Goal: Task Accomplishment & Management: Manage account settings

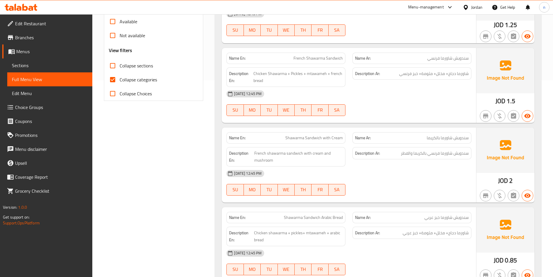
scroll to position [206, 0]
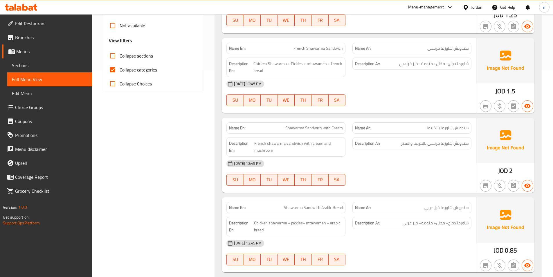
drag, startPoint x: 115, startPoint y: 69, endPoint x: 345, endPoint y: 104, distance: 232.5
click at [115, 69] on input "Collapse categories" at bounding box center [113, 70] width 14 height 14
checkbox input "false"
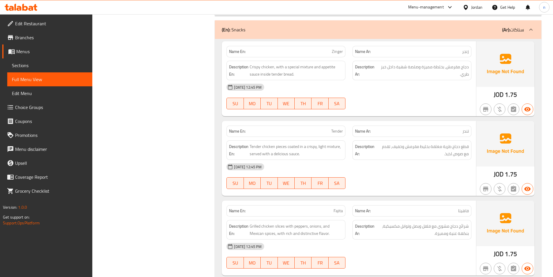
scroll to position [1135, 0]
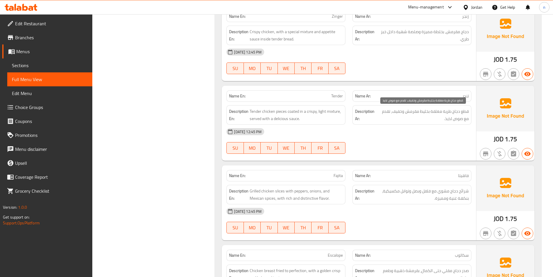
click at [425, 112] on span "قطع دجاج طرية مغلفة بخليط مقرمش وخفيف، تقدم مع صوص لذيذ." at bounding box center [423, 115] width 92 height 14
copy span "بخليط"
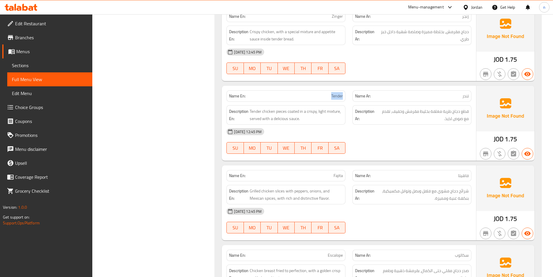
copy span "Tender"
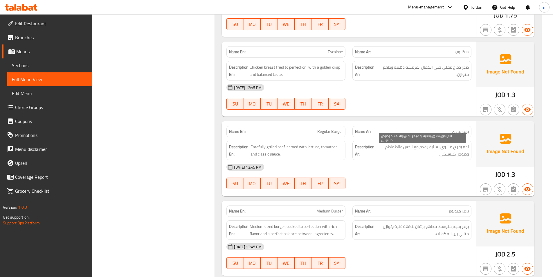
scroll to position [1367, 0]
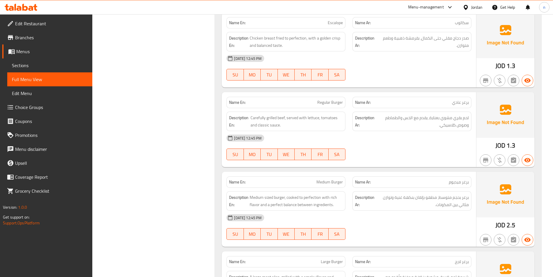
copy span "برغر عادي"
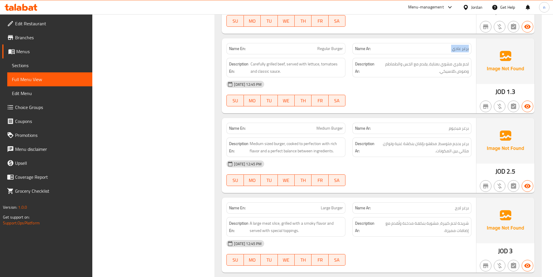
scroll to position [1425, 0]
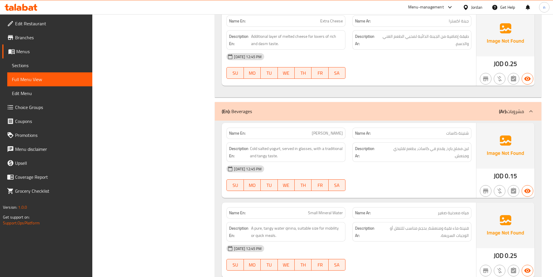
scroll to position [3137, 0]
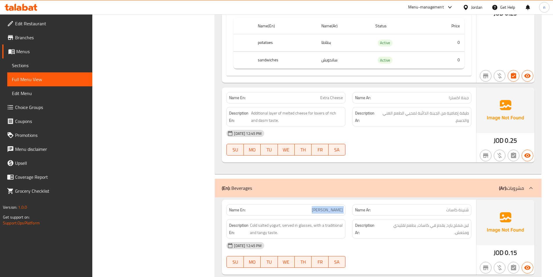
scroll to position [3108, 0]
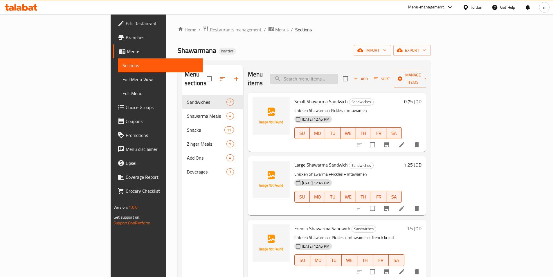
click at [335, 76] on input "search" at bounding box center [304, 79] width 68 height 10
paste input "Tender"
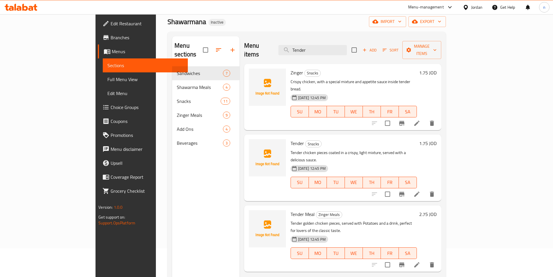
scroll to position [29, 0]
type input "Tender"
click at [419, 191] on icon at bounding box center [416, 193] width 5 height 5
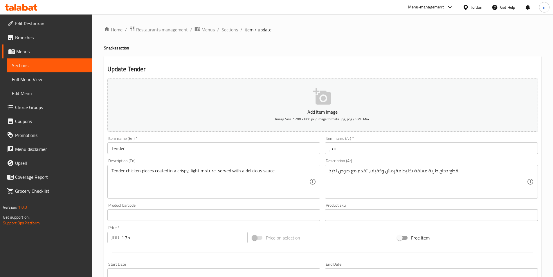
click at [223, 30] on span "Sections" at bounding box center [229, 29] width 17 height 7
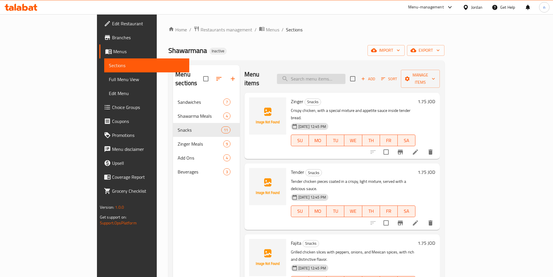
click at [345, 77] on input "search" at bounding box center [311, 79] width 68 height 10
paste input "Tender"
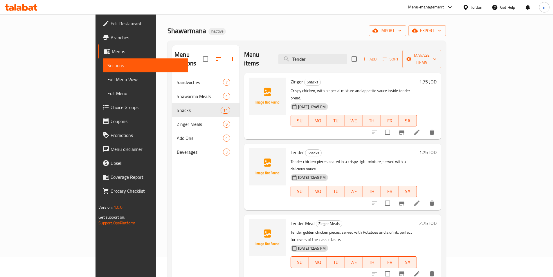
scroll to position [29, 0]
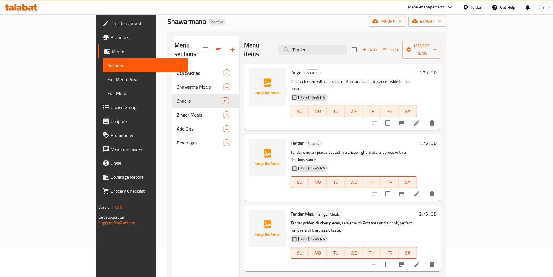
type input "Tender"
click at [419, 191] on icon at bounding box center [416, 193] width 5 height 5
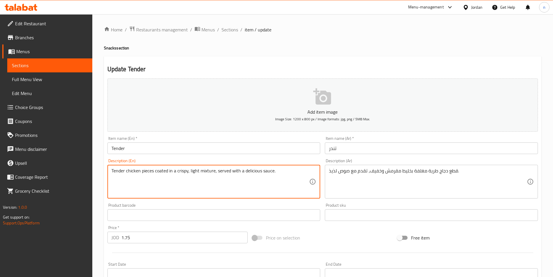
click at [205, 171] on textarea "Tender chicken pieces coated in a crispy, light mixture, served with a deliciou…" at bounding box center [210, 182] width 198 height 28
paste textarea "mixture"
type textarea "Tender chicken pieces coated in a crispy, light mixture, served with a deliciou…"
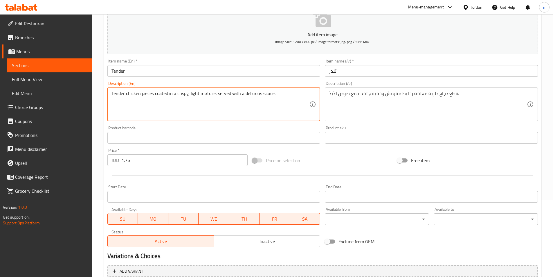
scroll to position [116, 0]
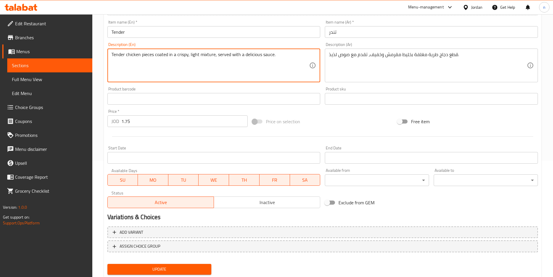
click at [153, 274] on button "Update" at bounding box center [159, 268] width 104 height 11
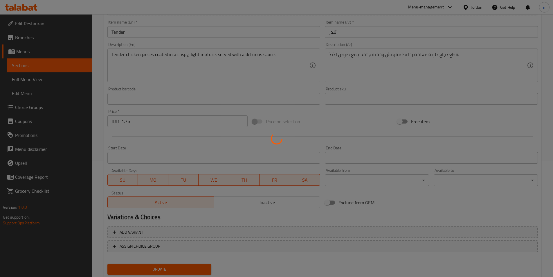
scroll to position [0, 0]
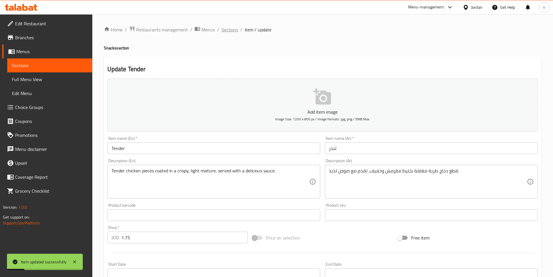
click at [224, 32] on span "Sections" at bounding box center [229, 29] width 17 height 7
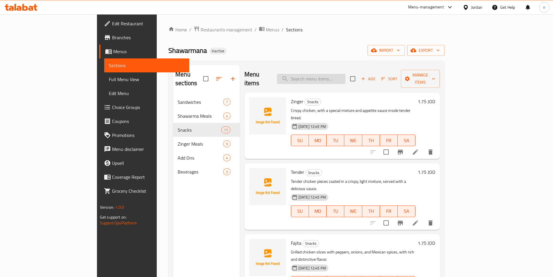
click at [333, 74] on input "search" at bounding box center [311, 79] width 68 height 10
paste input "برغر عادي"
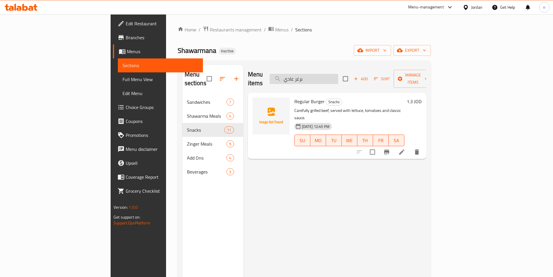
click at [338, 78] on input "برغر عادي" at bounding box center [304, 79] width 68 height 10
paste input "[PERSON_NAME]"
type input "[PERSON_NAME]"
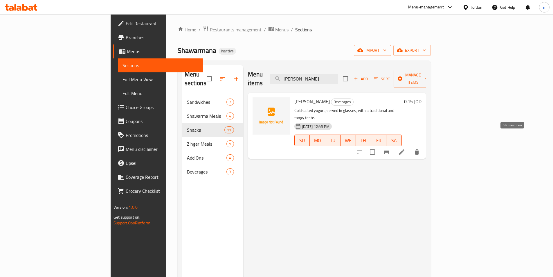
click at [405, 148] on icon at bounding box center [401, 151] width 7 height 7
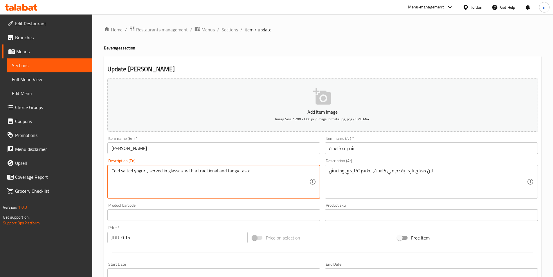
click at [138, 171] on textarea "Cold salted yogurt, served in glasses, with a traditional and tangy taste." at bounding box center [210, 182] width 198 height 28
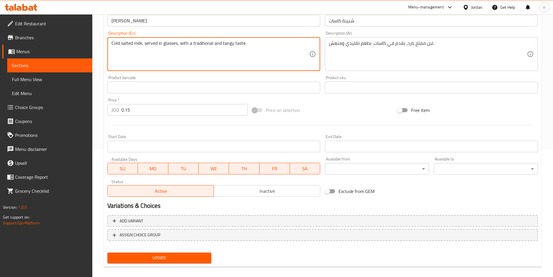
scroll to position [133, 0]
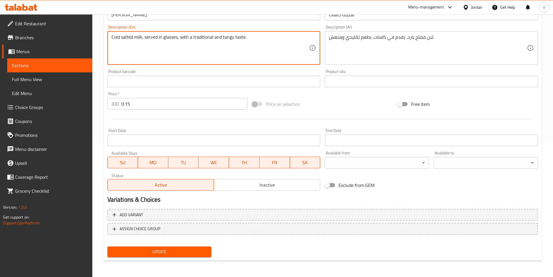
type textarea "Cold salted milk, served in glasses, with a traditional and tangy taste."
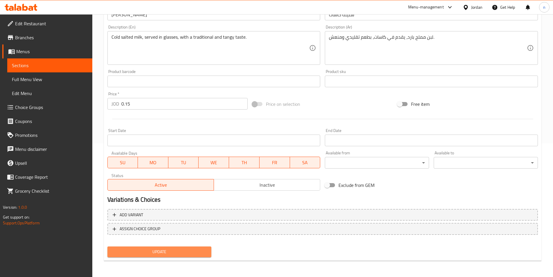
click at [154, 250] on span "Update" at bounding box center [159, 251] width 95 height 7
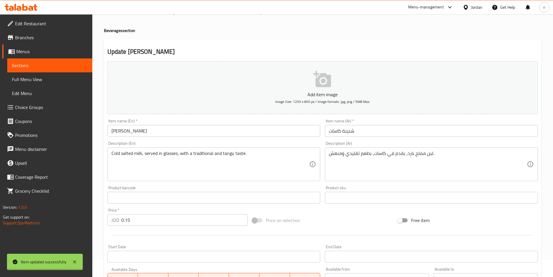
scroll to position [0, 0]
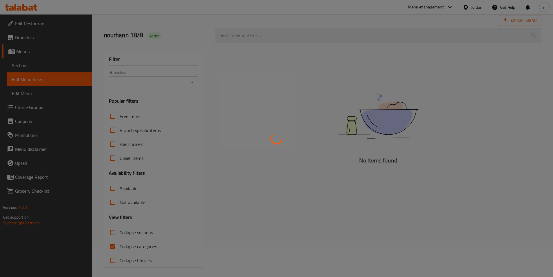
scroll to position [32, 0]
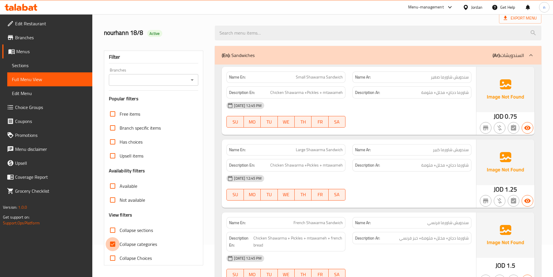
click at [114, 242] on input "Collapse categories" at bounding box center [113, 244] width 14 height 14
checkbox input "false"
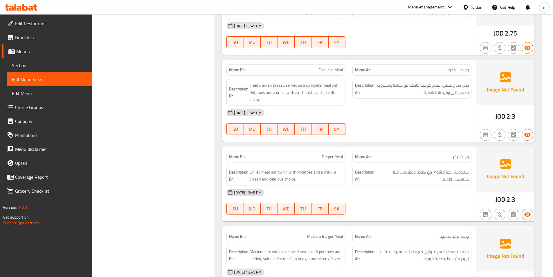
scroll to position [0, 0]
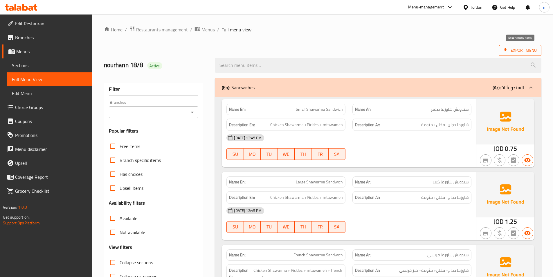
click at [510, 51] on span "Export Menu" at bounding box center [519, 50] width 33 height 7
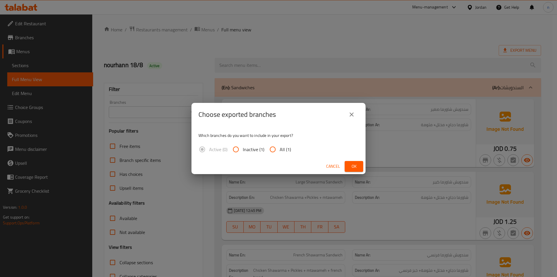
click at [270, 149] on input "All (1)" at bounding box center [273, 149] width 14 height 14
radio input "true"
click at [355, 165] on span "Ok" at bounding box center [353, 166] width 9 height 7
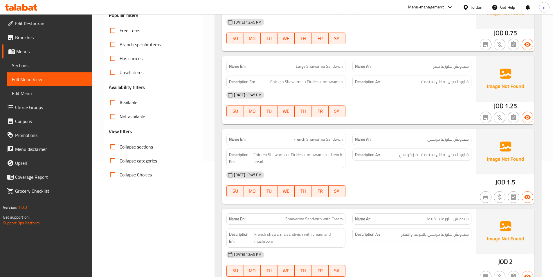
scroll to position [87, 0]
